Goal: Check status: Check status

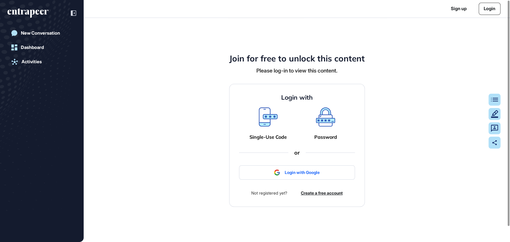
click at [484, 12] on link "Login" at bounding box center [489, 9] width 22 height 12
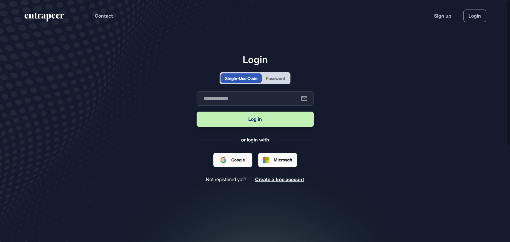
click at [285, 77] on div "Password" at bounding box center [275, 78] width 19 height 6
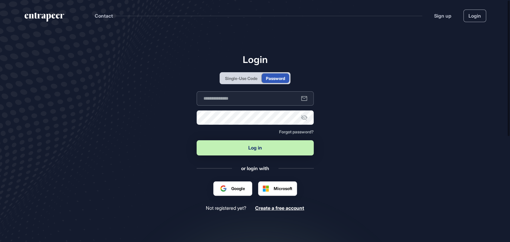
type input "**********"
click at [248, 145] on button "Log in" at bounding box center [254, 147] width 117 height 15
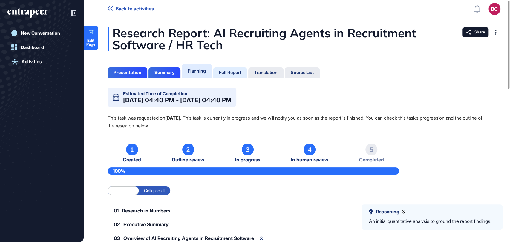
click at [232, 72] on div "Full Report" at bounding box center [230, 72] width 22 height 5
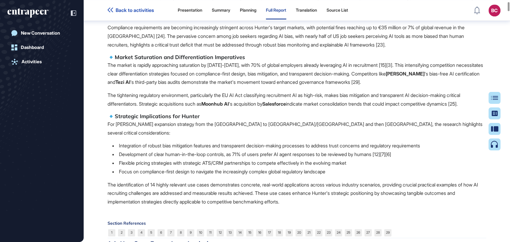
scroll to position [212, 1]
